Goal: Information Seeking & Learning: Learn about a topic

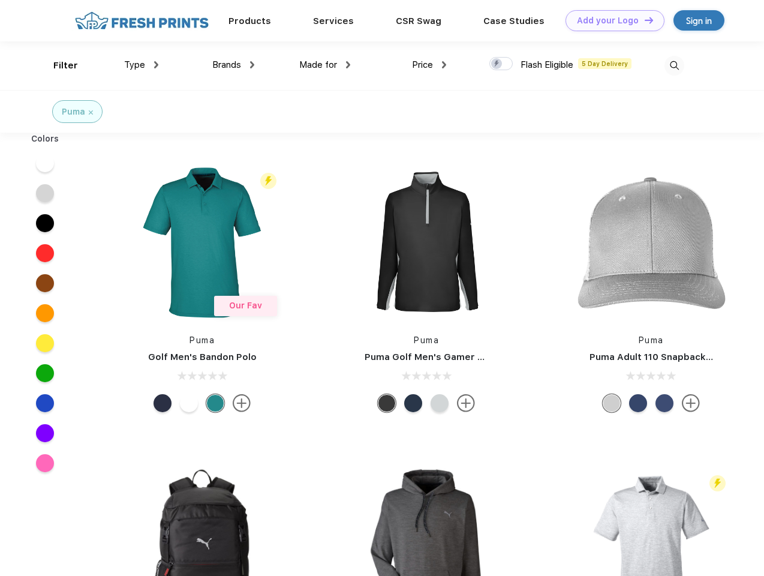
click at [611, 20] on link "Add your Logo Design Tool" at bounding box center [615, 20] width 99 height 21
click at [0, 0] on div "Design Tool" at bounding box center [0, 0] width 0 height 0
click at [644, 20] on link "Add your Logo Design Tool" at bounding box center [615, 20] width 99 height 21
click at [58, 65] on div "Filter" at bounding box center [65, 66] width 25 height 14
click at [142, 65] on span "Type" at bounding box center [134, 64] width 21 height 11
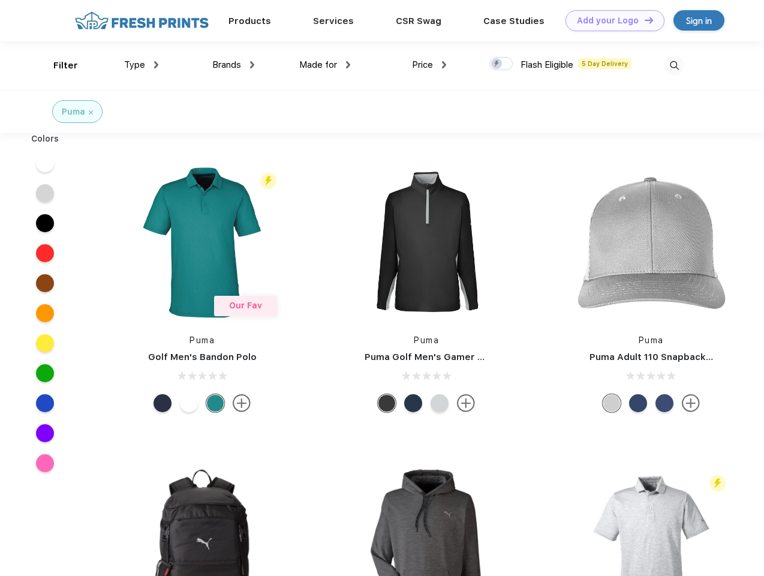
click at [233, 65] on span "Brands" at bounding box center [226, 64] width 29 height 11
click at [325, 65] on span "Made for" at bounding box center [318, 64] width 38 height 11
click at [430, 65] on span "Price" at bounding box center [422, 64] width 21 height 11
click at [502, 64] on div at bounding box center [501, 63] width 23 height 13
click at [497, 64] on input "checkbox" at bounding box center [494, 60] width 8 height 8
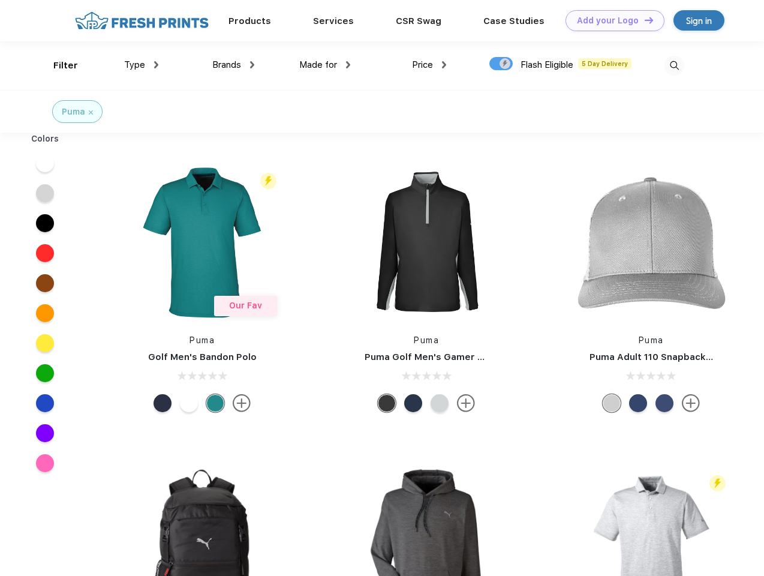
click at [674, 65] on img at bounding box center [675, 66] width 20 height 20
